Goal: Find specific page/section: Find specific page/section

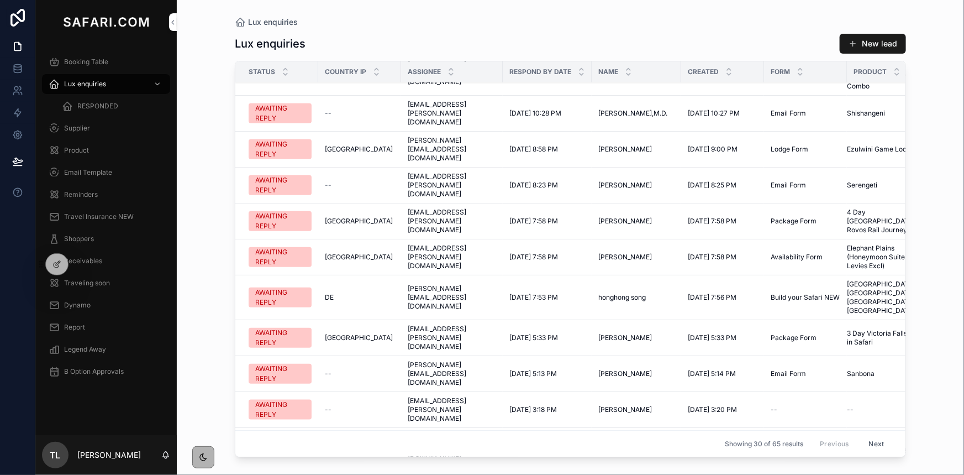
scroll to position [540, 0]
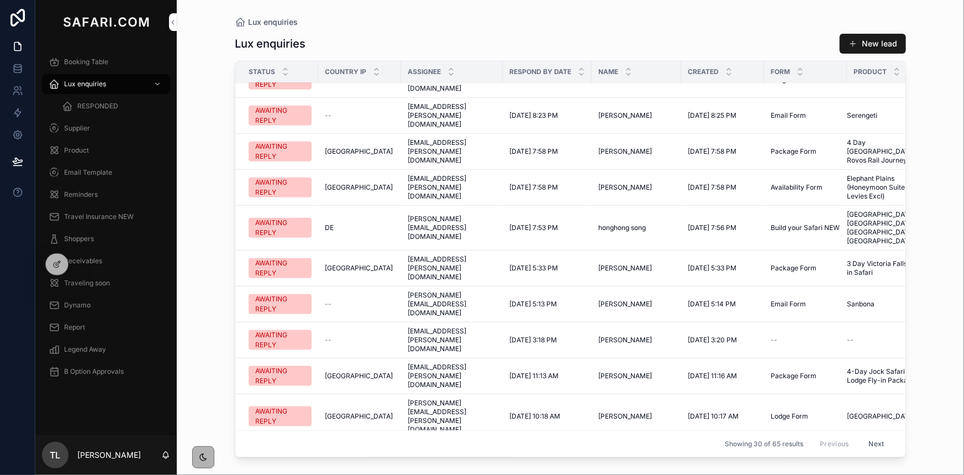
click at [545, 412] on span "[DATE] 10:18 AM" at bounding box center [534, 416] width 51 height 9
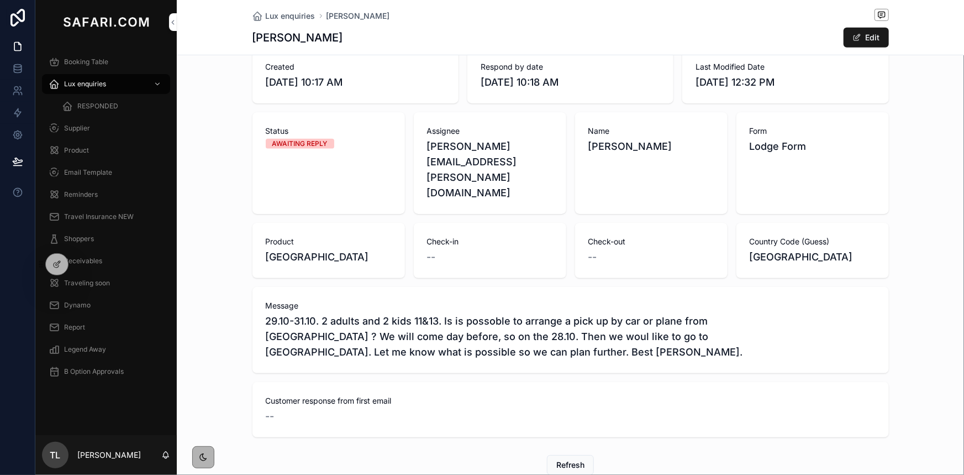
scroll to position [278, 0]
click at [66, 87] on span "Lux enquiries" at bounding box center [85, 84] width 42 height 9
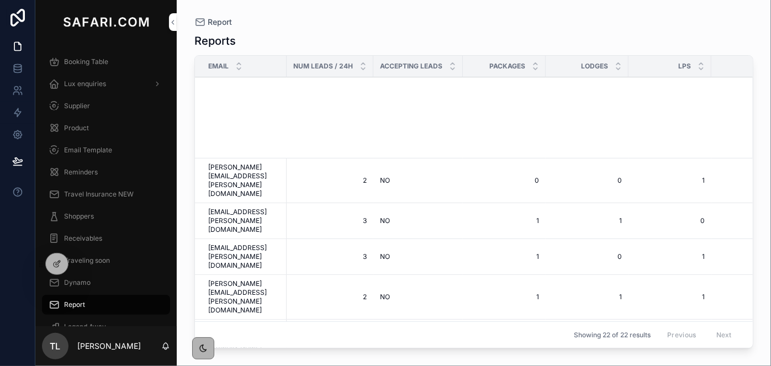
scroll to position [345, 0]
